Goal: Answer question/provide support

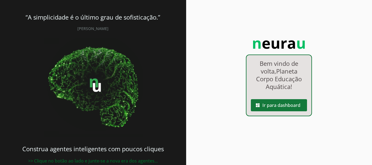
click at [289, 105] on span at bounding box center [279, 105] width 56 height 13
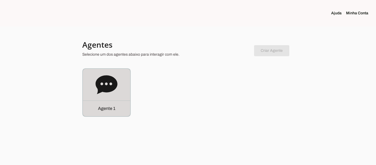
click at [103, 94] on icon at bounding box center [107, 85] width 22 height 22
